Goal: Find specific page/section: Find specific page/section

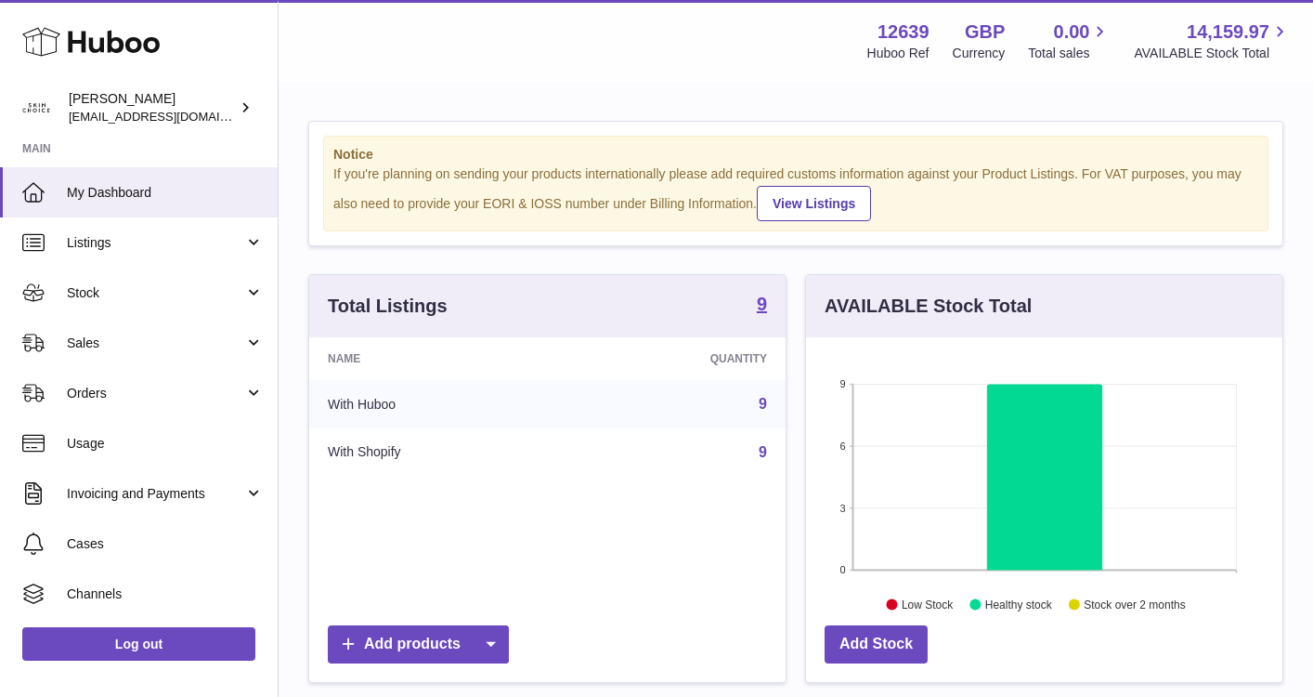
scroll to position [290, 476]
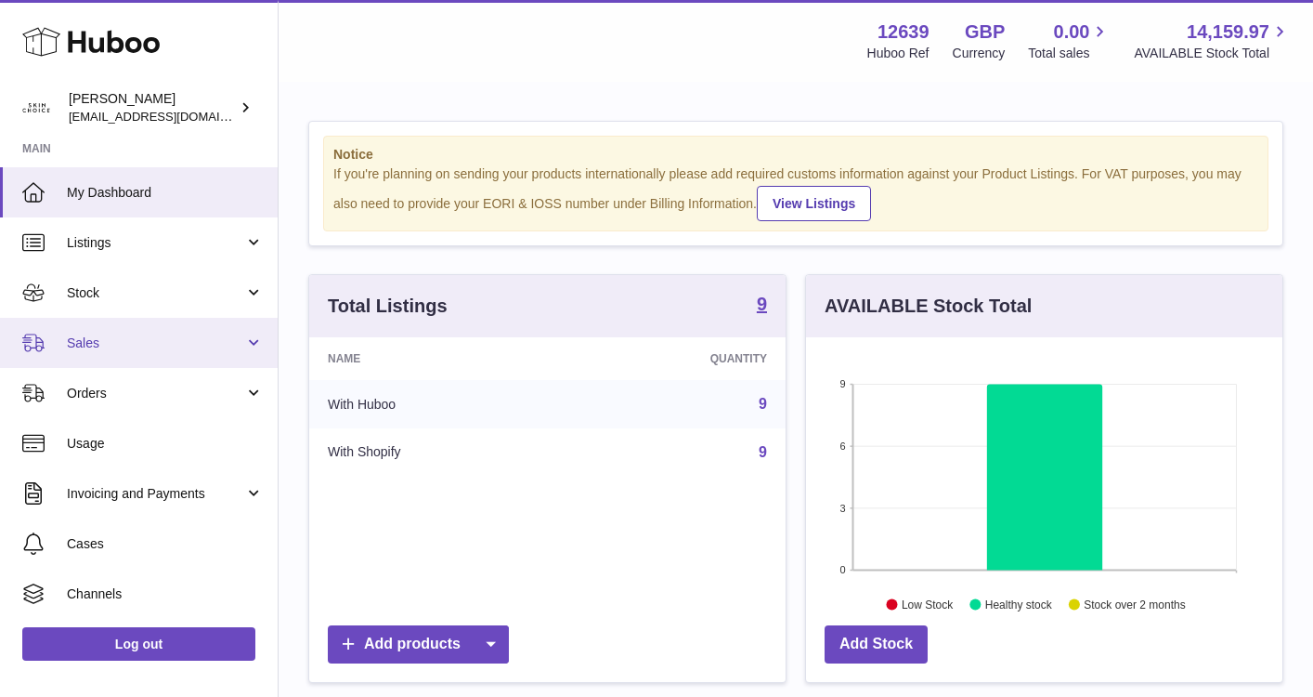
click at [179, 333] on link "Sales" at bounding box center [139, 343] width 278 height 50
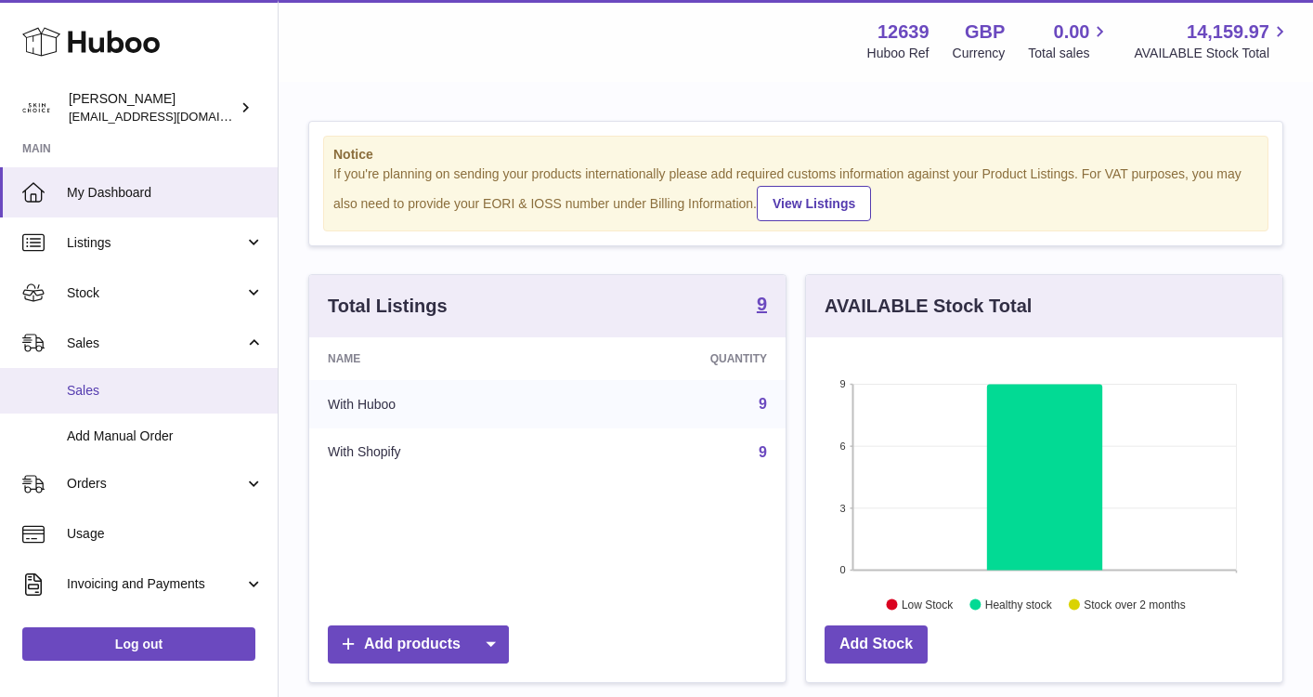
click at [163, 374] on link "Sales" at bounding box center [139, 391] width 278 height 46
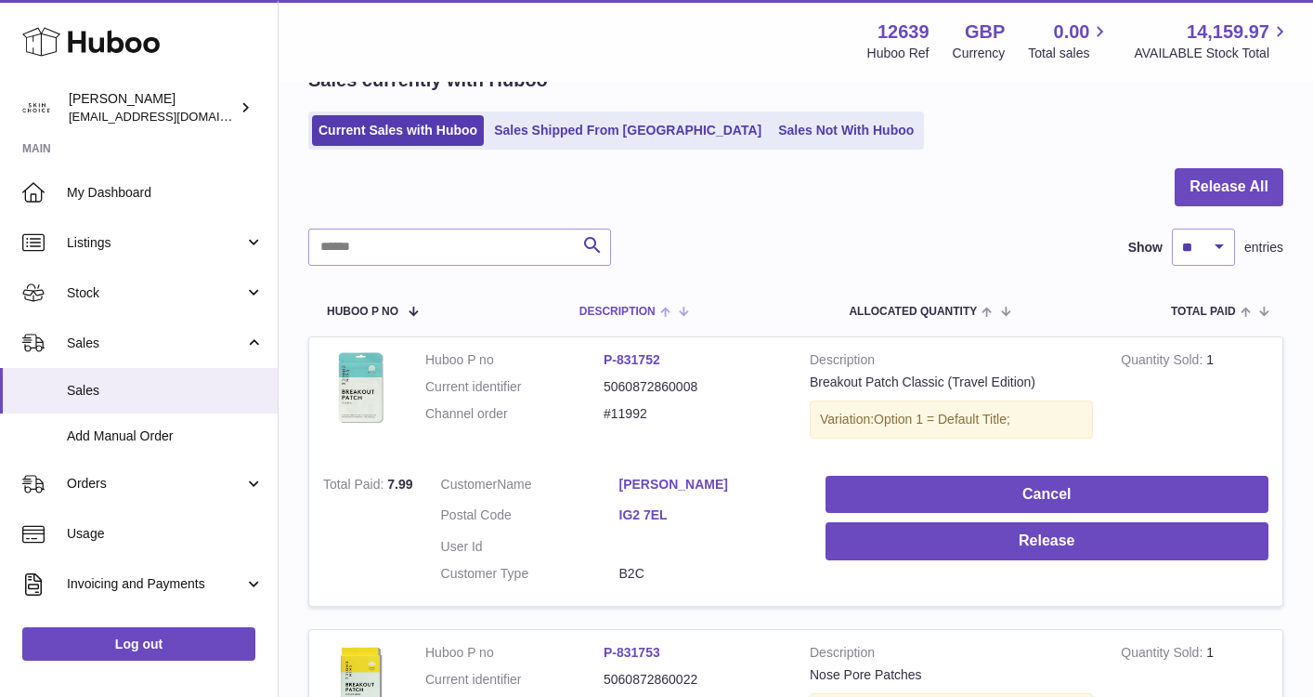
scroll to position [23, 0]
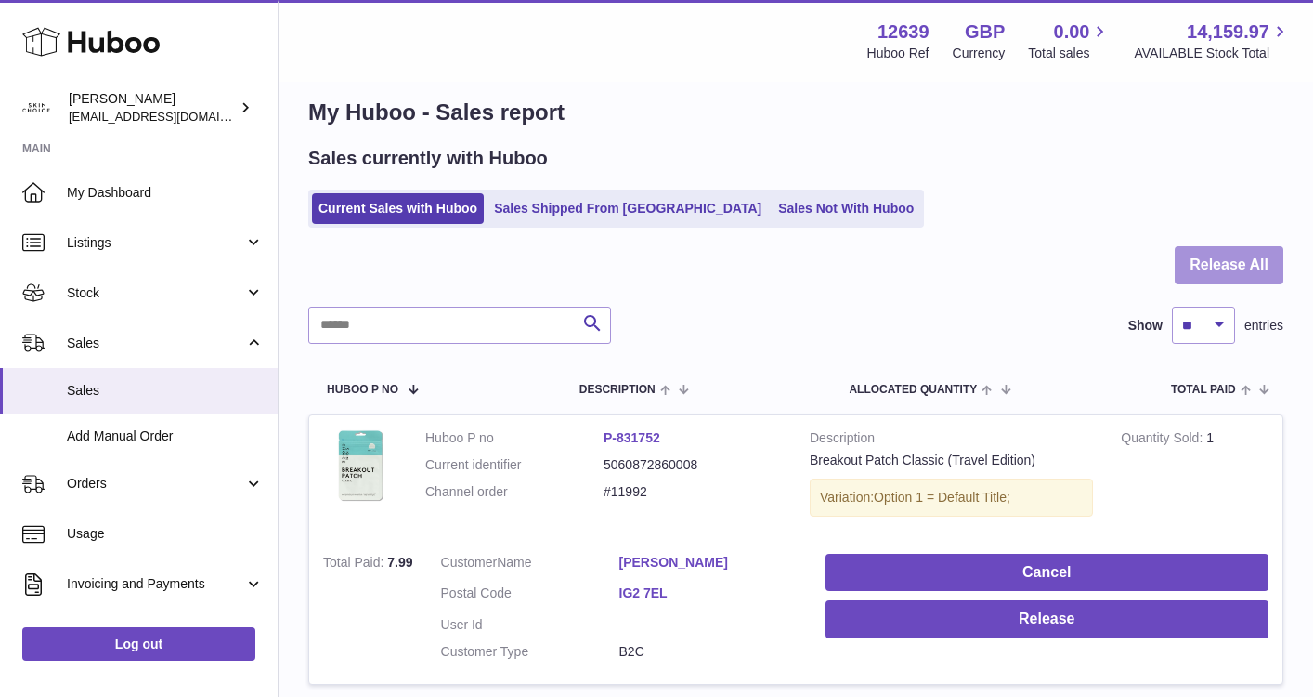
click at [1177, 256] on button "Release All" at bounding box center [1229, 265] width 109 height 38
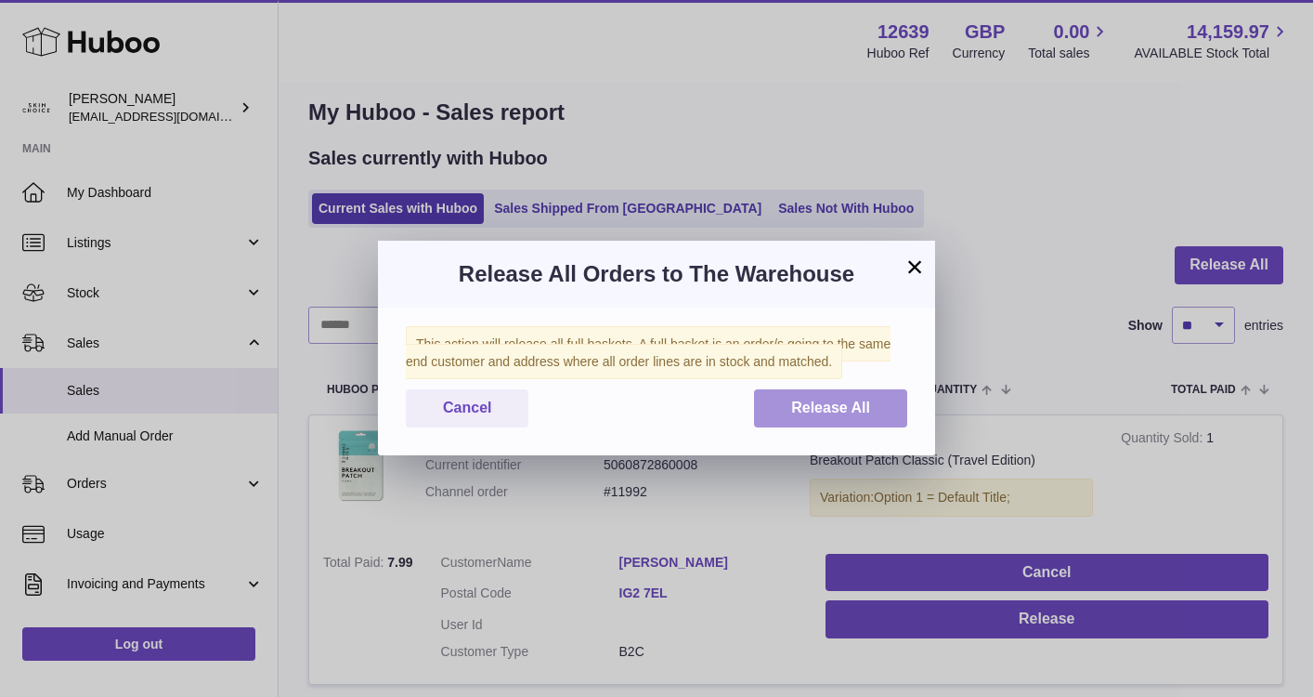
click at [858, 401] on span "Release All" at bounding box center [830, 407] width 79 height 16
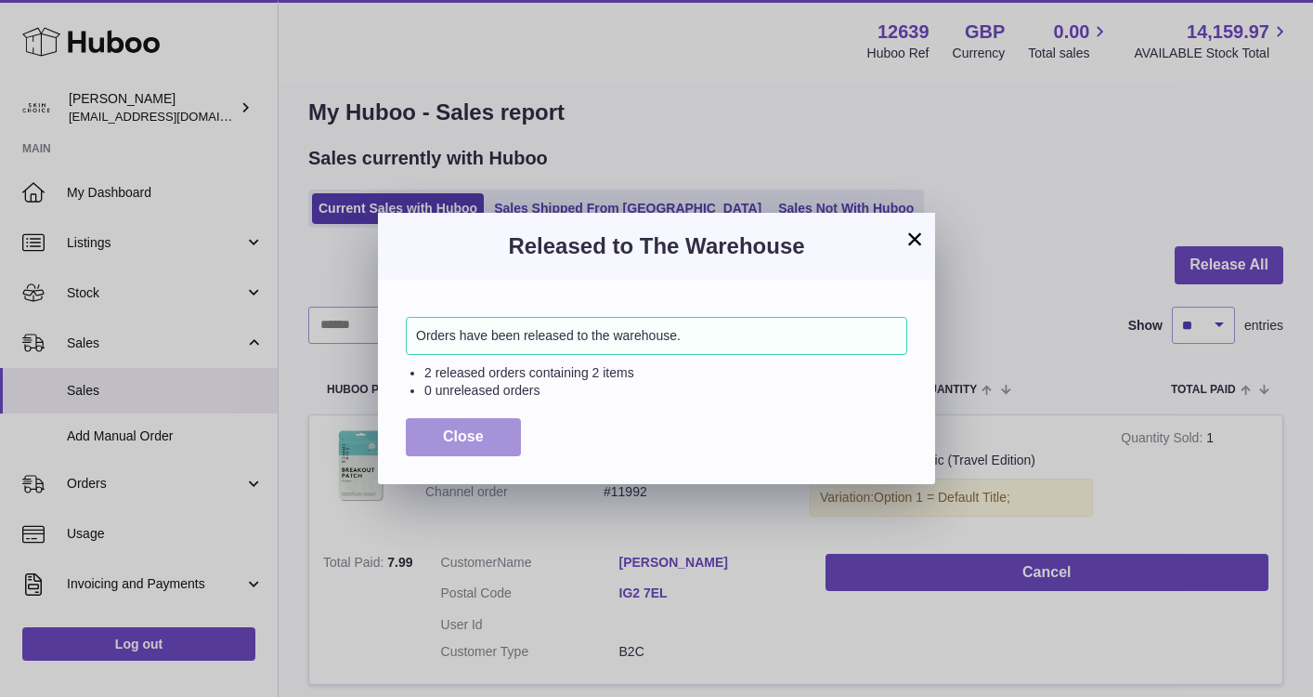
click at [419, 435] on button "Close" at bounding box center [463, 437] width 115 height 38
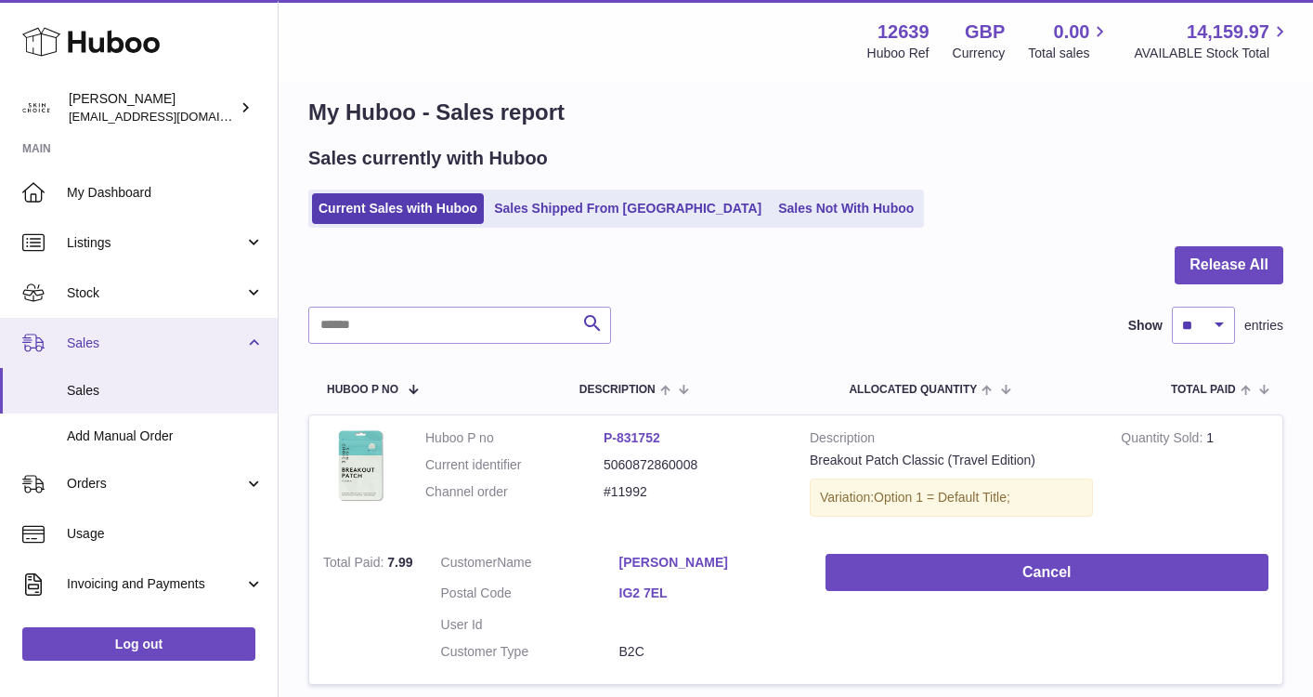
click at [174, 325] on link "Sales" at bounding box center [139, 343] width 278 height 50
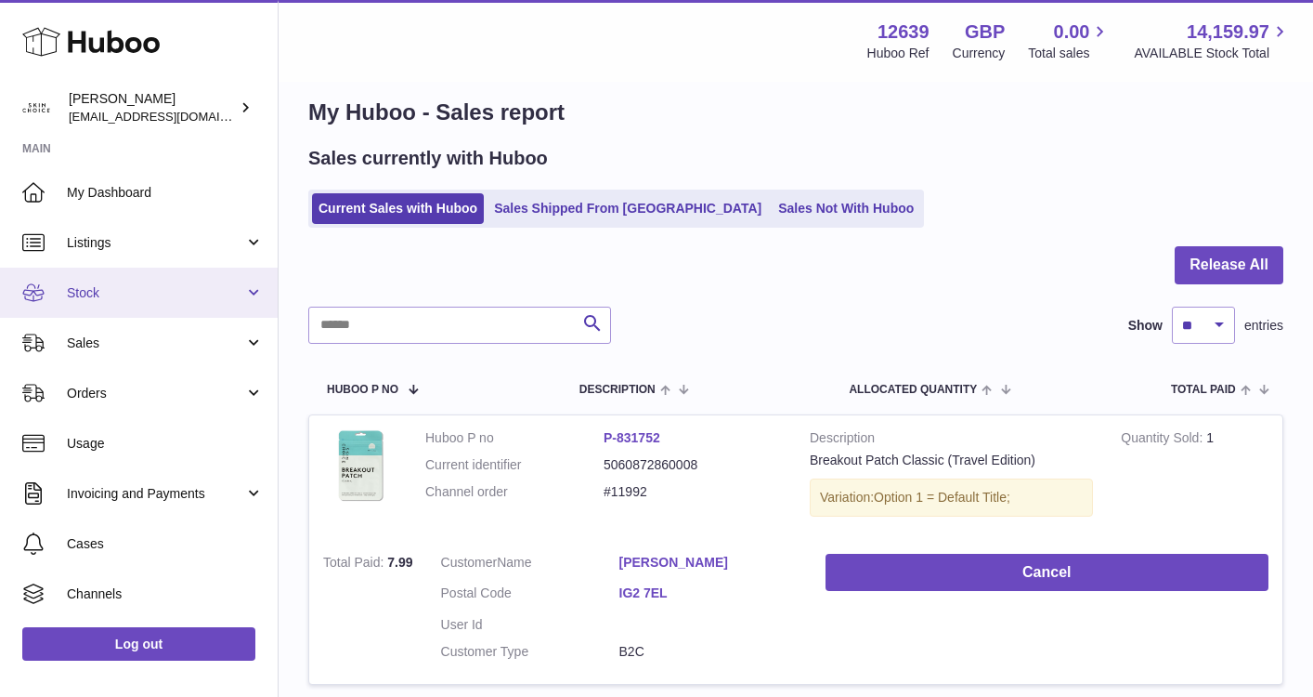
click at [185, 293] on span "Stock" at bounding box center [155, 293] width 177 height 18
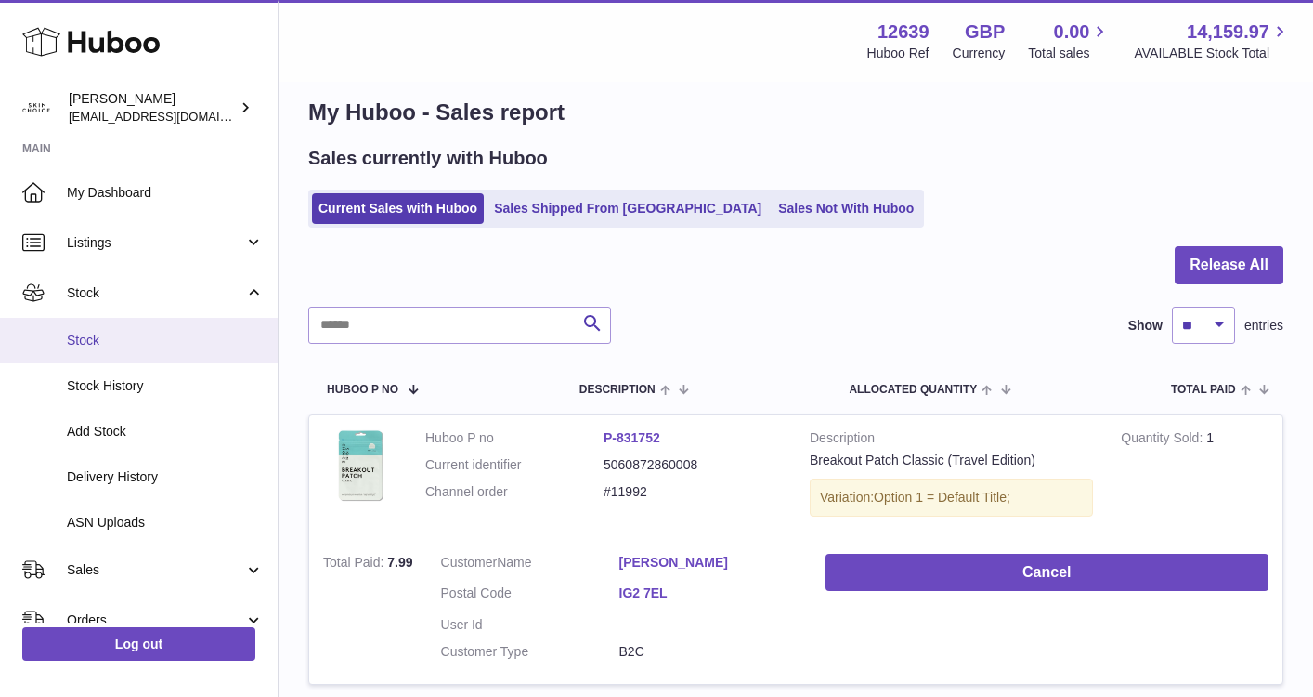
click at [179, 325] on link "Stock" at bounding box center [139, 341] width 278 height 46
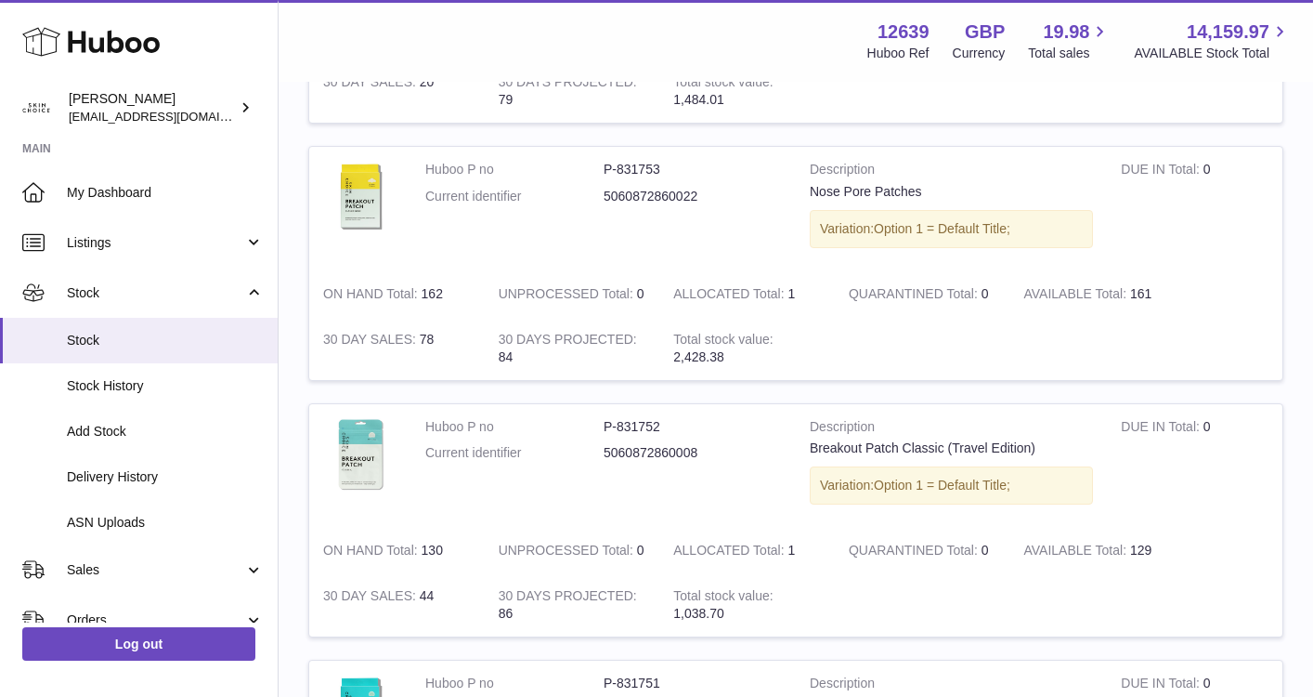
scroll to position [1706, 0]
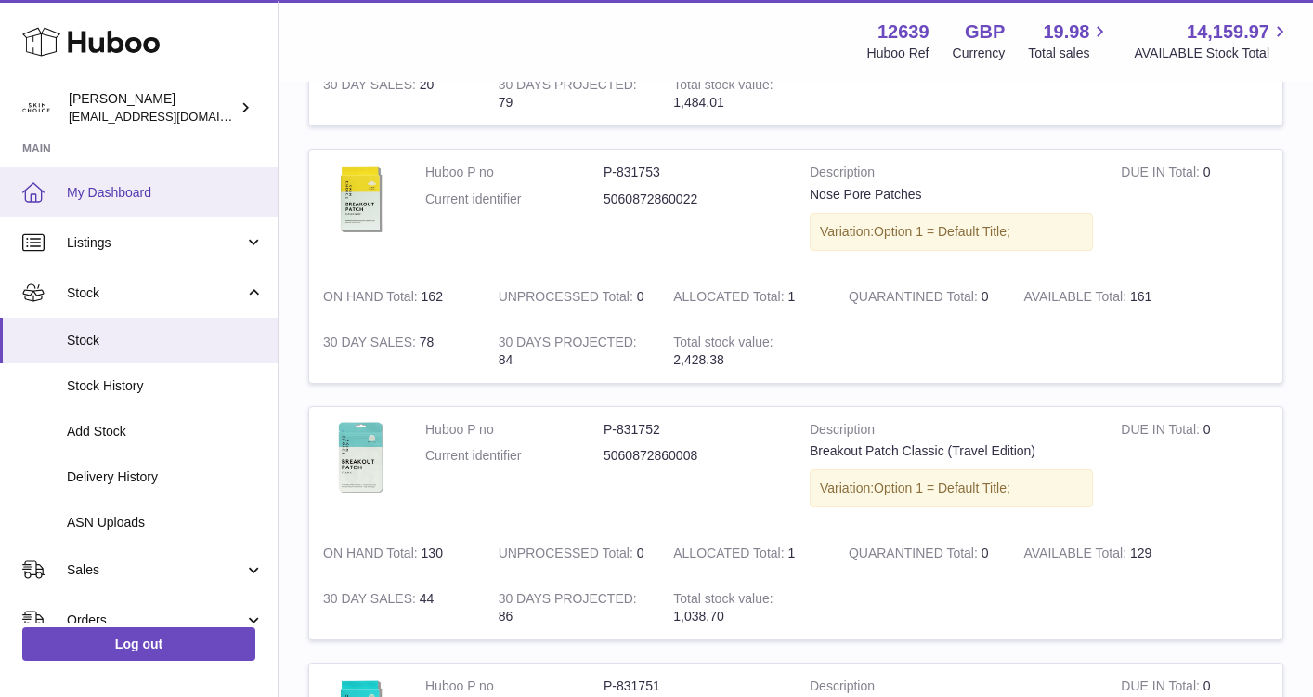
click at [188, 193] on span "My Dashboard" at bounding box center [165, 193] width 197 height 18
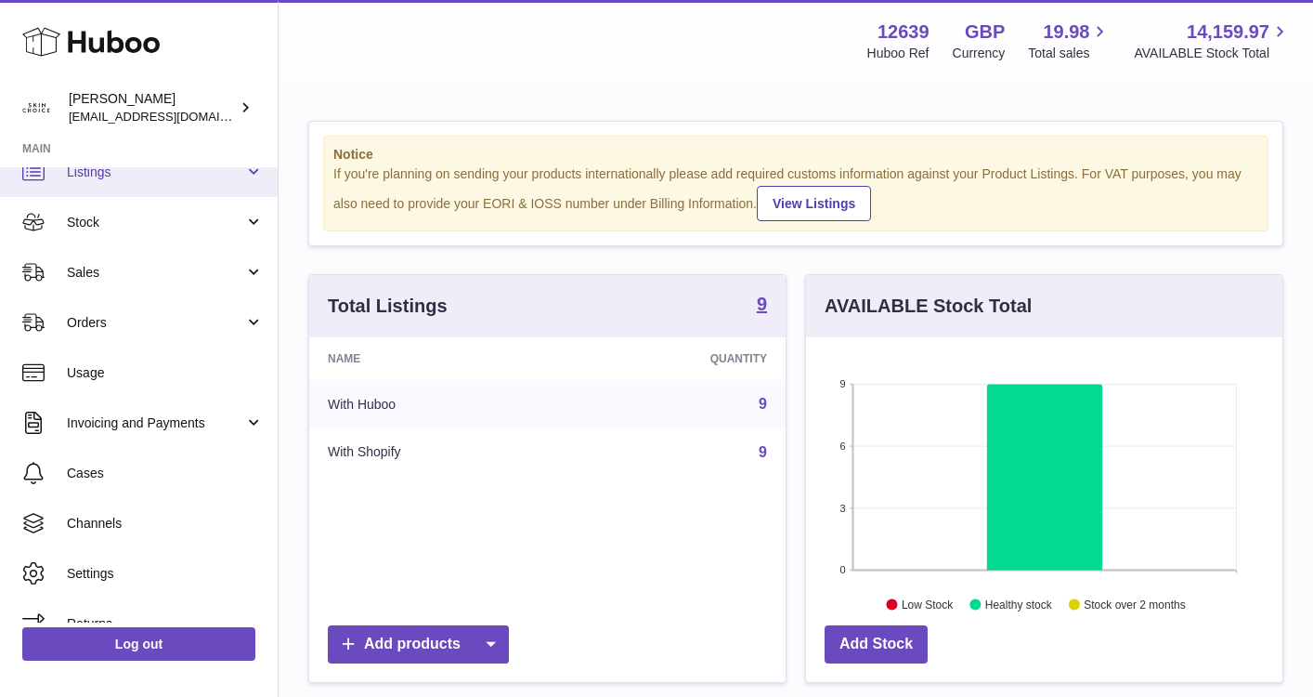
scroll to position [70, 0]
